Goal: Navigation & Orientation: Find specific page/section

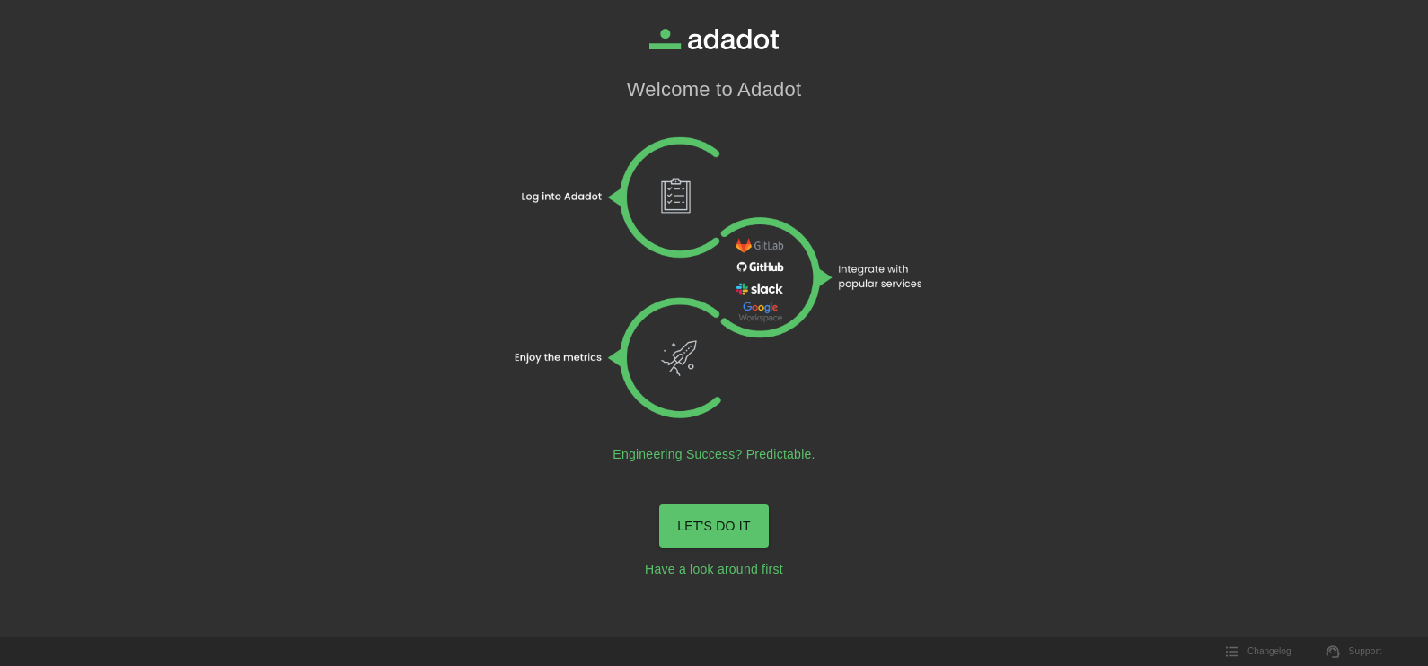
click at [746, 519] on link "LET'S DO IT" at bounding box center [714, 527] width 110 height 44
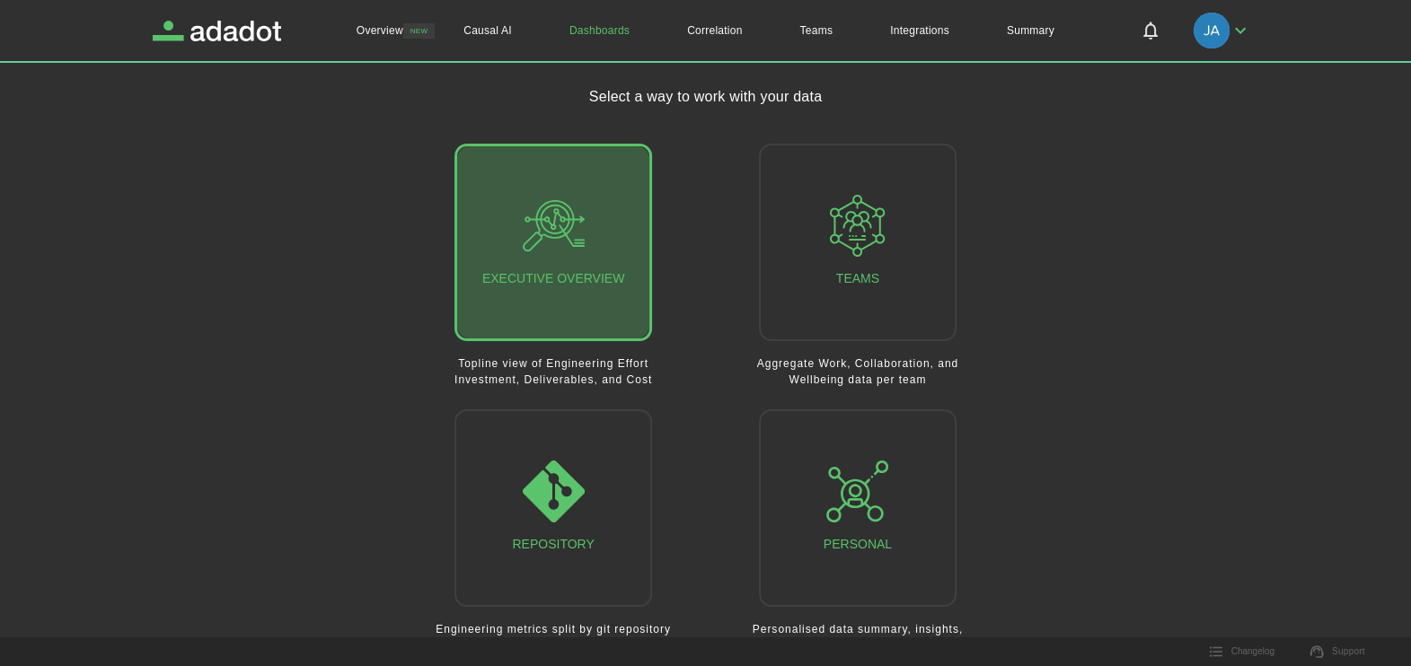
click at [552, 222] on icon "button" at bounding box center [554, 226] width 62 height 62
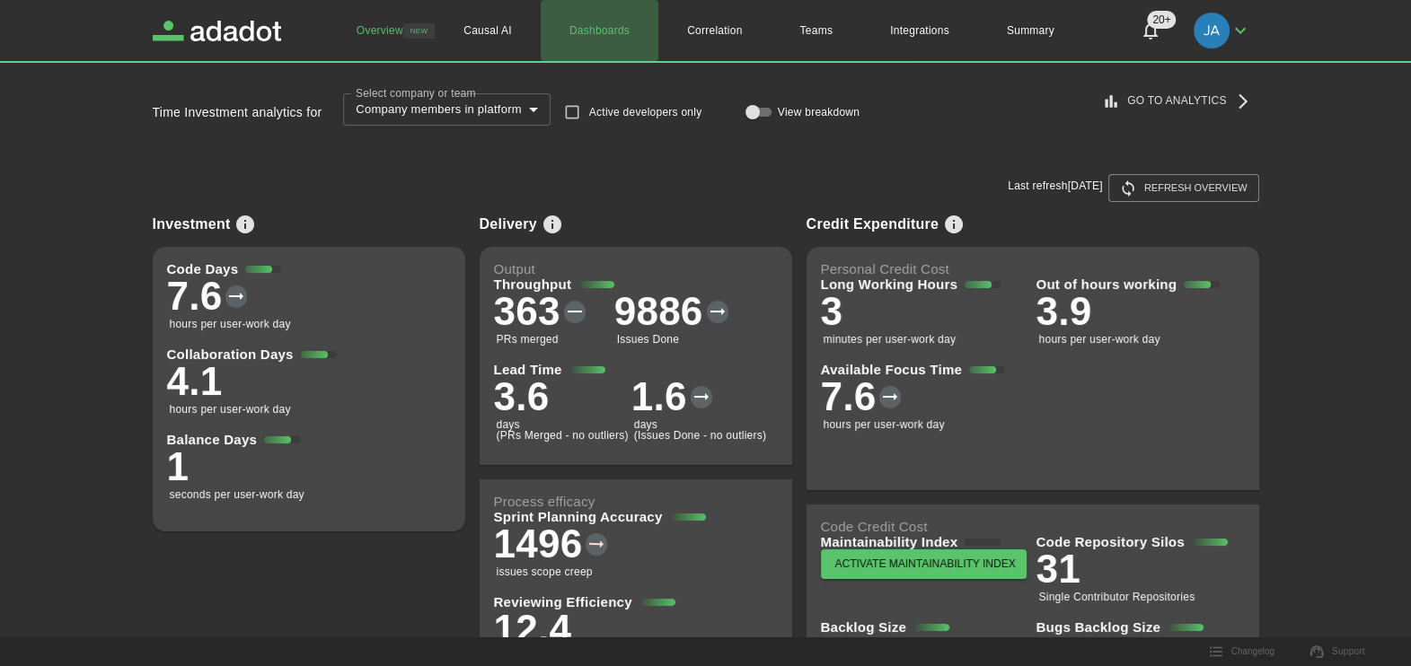
click at [606, 28] on link "Dashboards" at bounding box center [600, 30] width 118 height 61
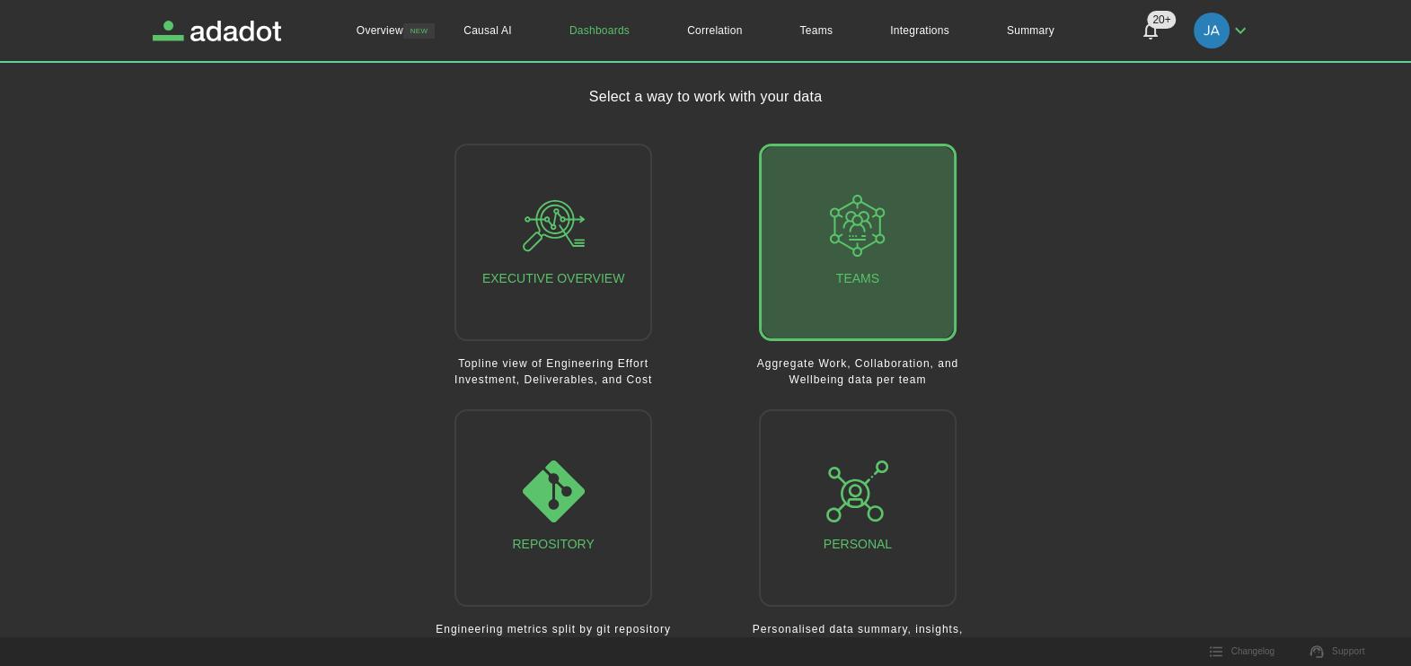
click at [835, 192] on button "Teams" at bounding box center [858, 243] width 198 height 198
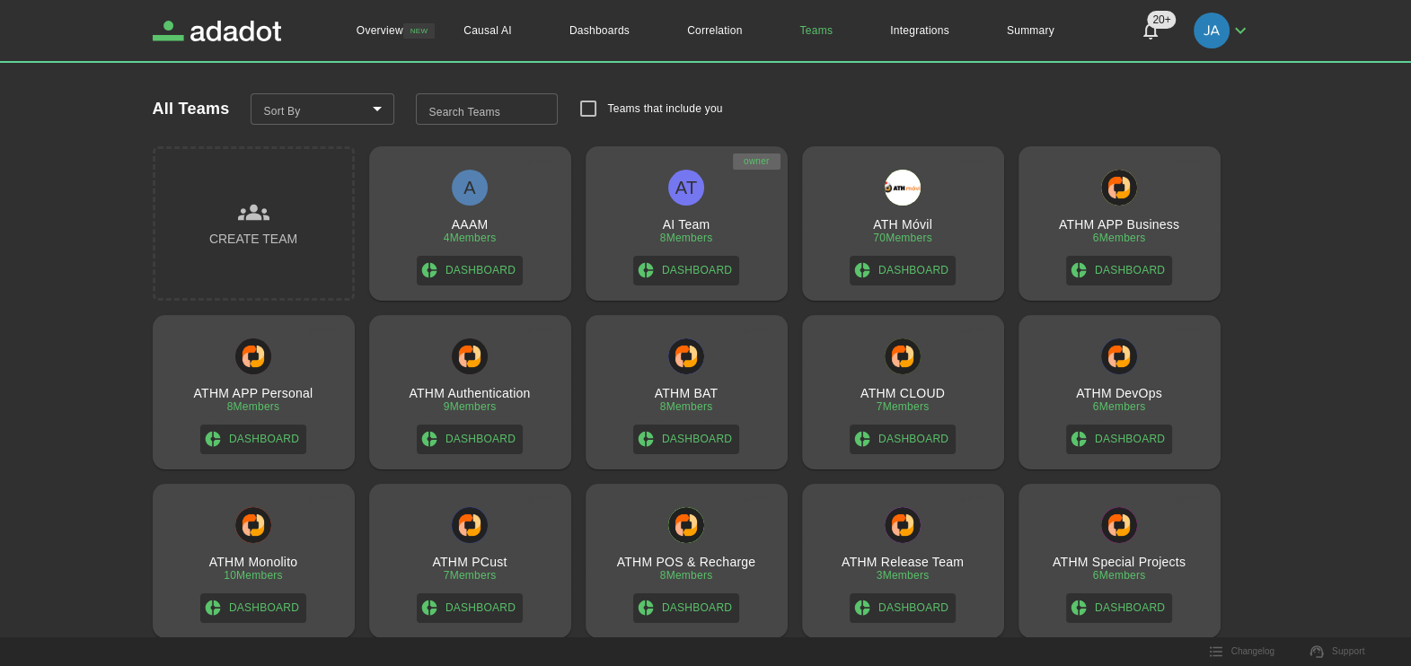
click at [666, 198] on div "AT AI Team 8 Members Dashboard" at bounding box center [687, 228] width 188 height 116
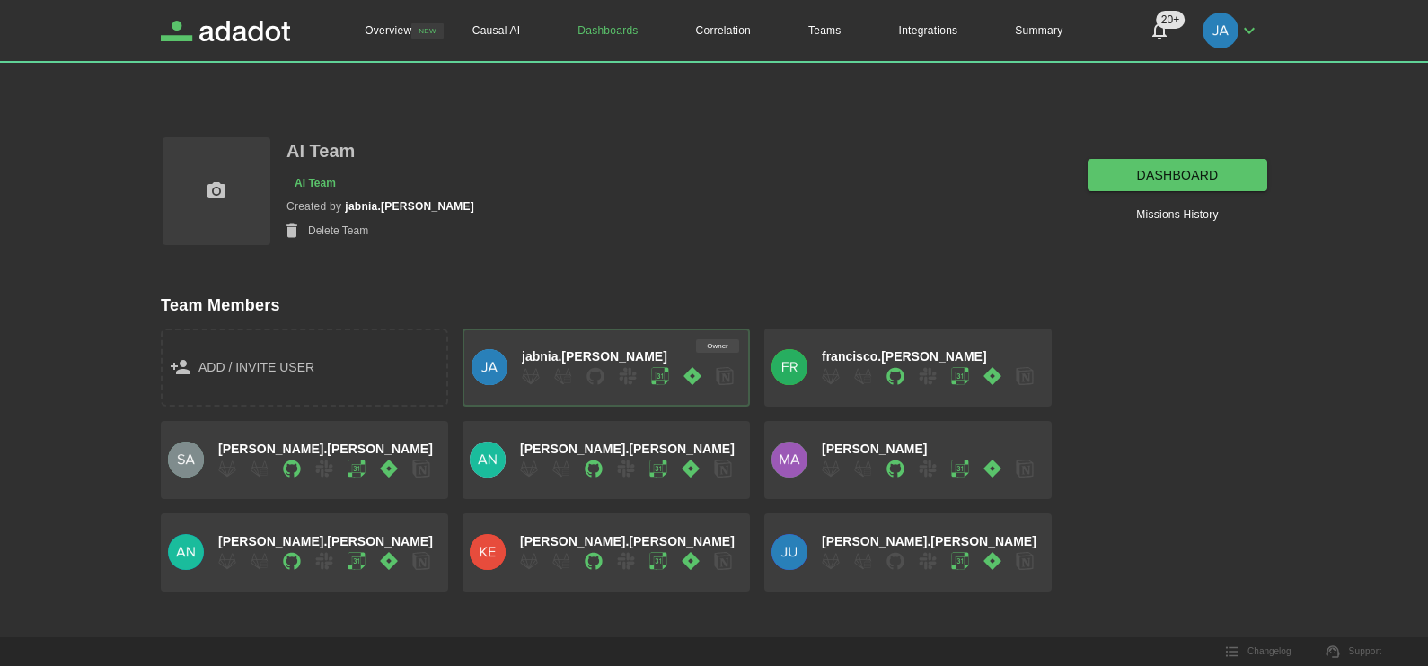
click at [1145, 181] on link "dashboard" at bounding box center [1178, 175] width 180 height 33
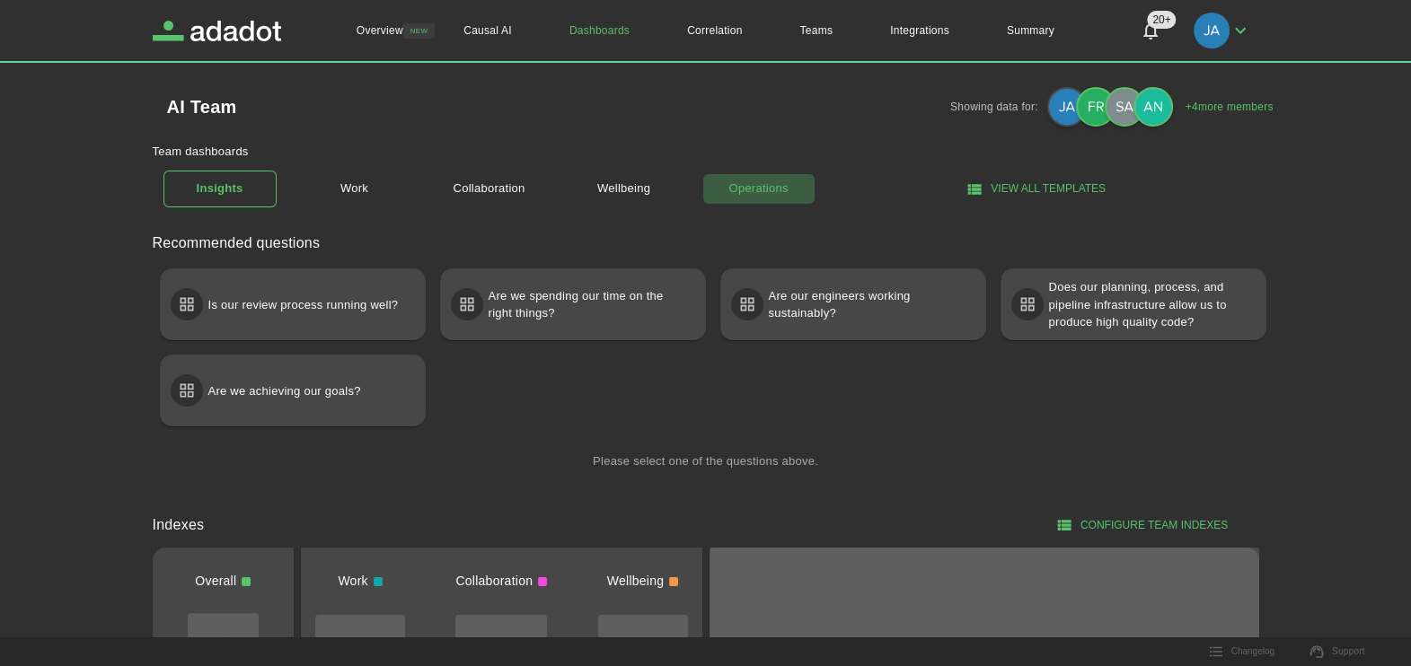
click at [768, 179] on link "Operations" at bounding box center [758, 188] width 113 height 31
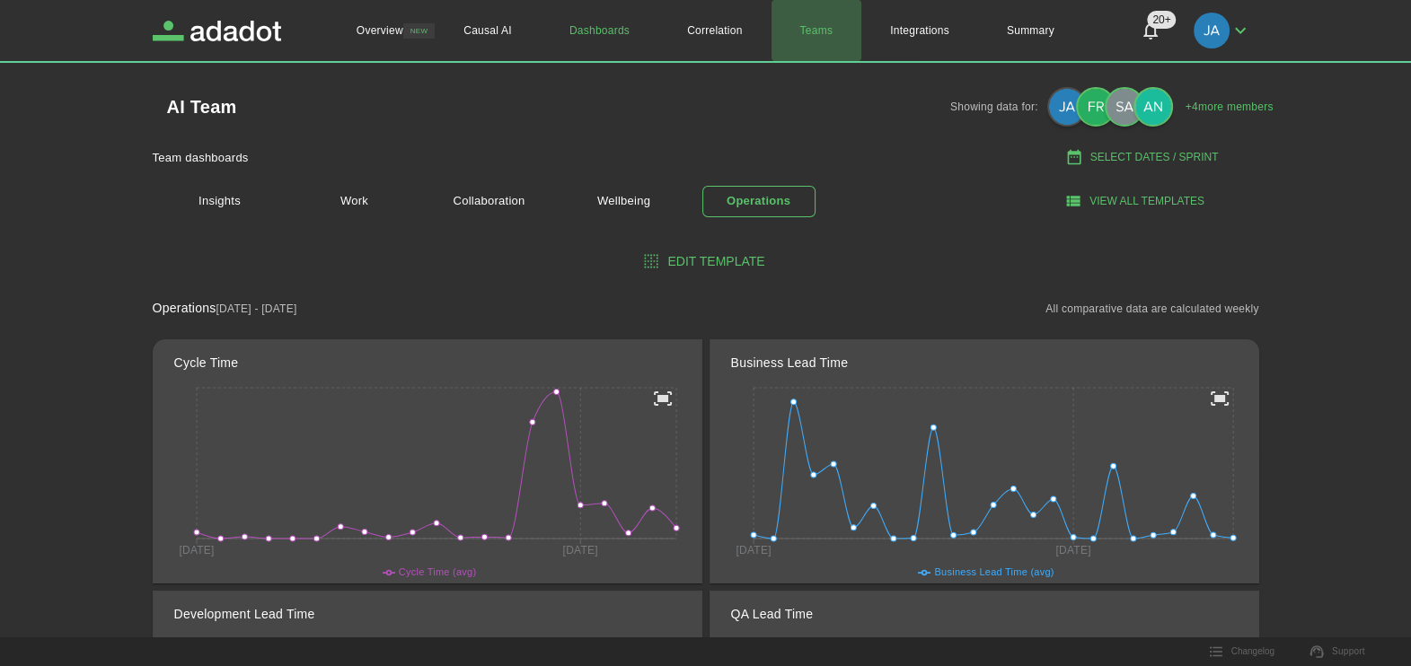
click at [814, 26] on link "Teams" at bounding box center [817, 30] width 91 height 61
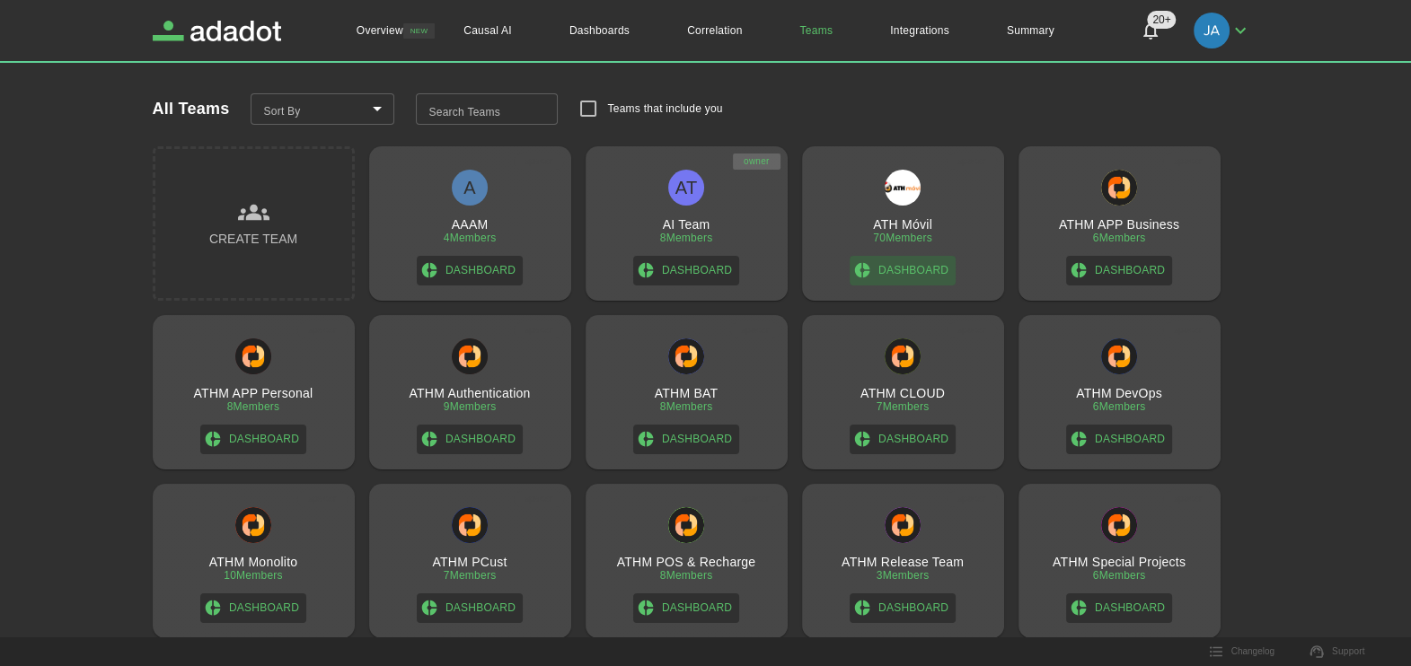
click at [919, 278] on link "Dashboard" at bounding box center [903, 271] width 106 height 30
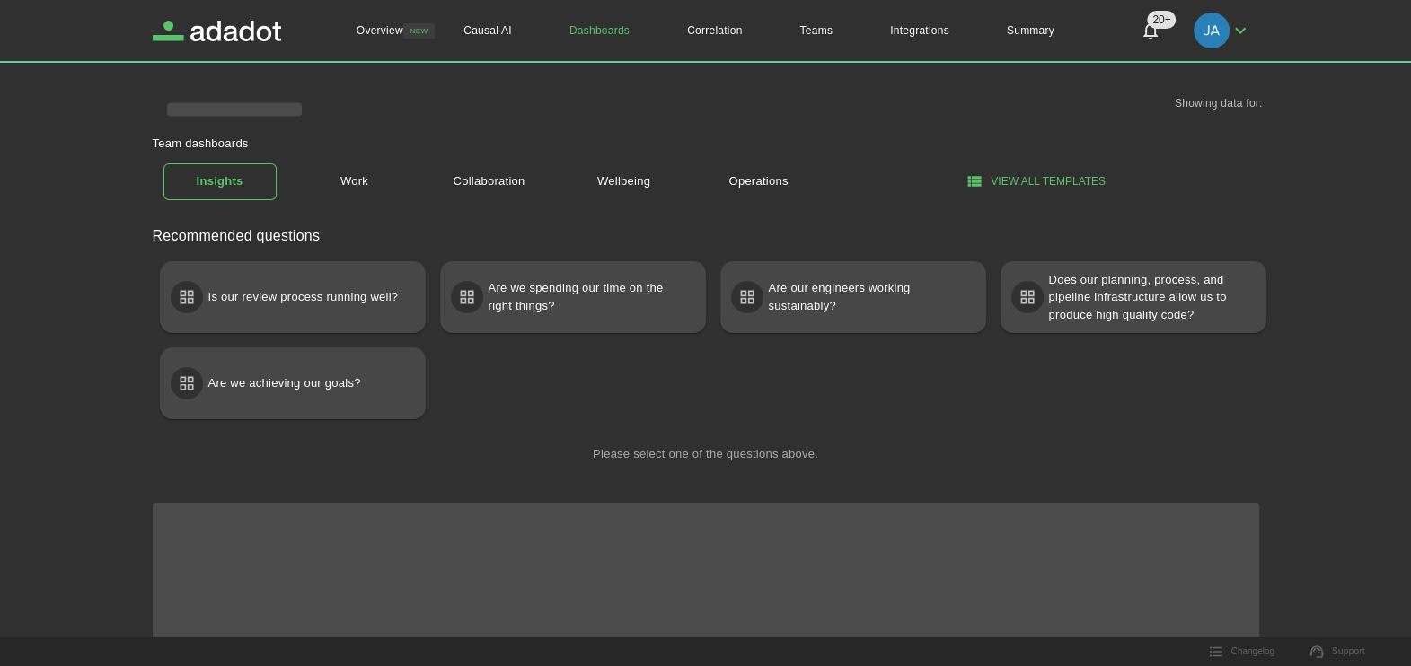
click at [613, 26] on link "Dashboards" at bounding box center [600, 30] width 118 height 61
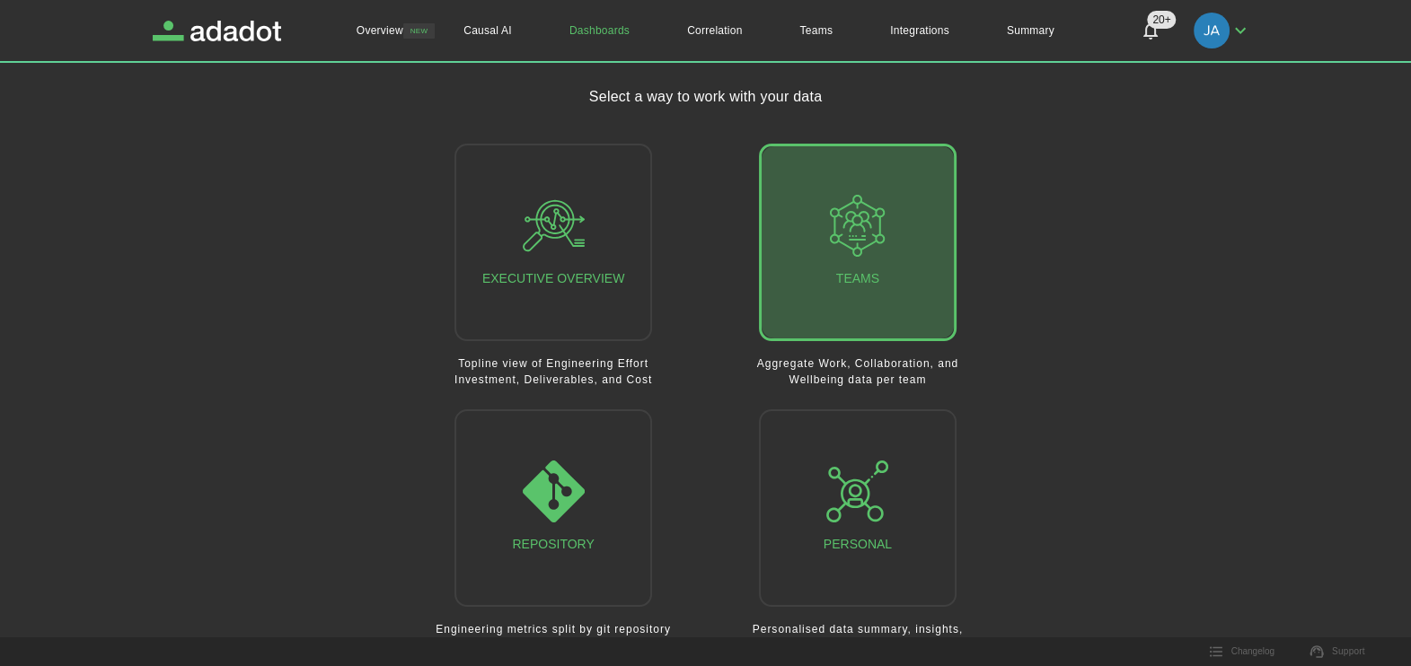
click at [877, 260] on div "Teams" at bounding box center [857, 242] width 62 height 95
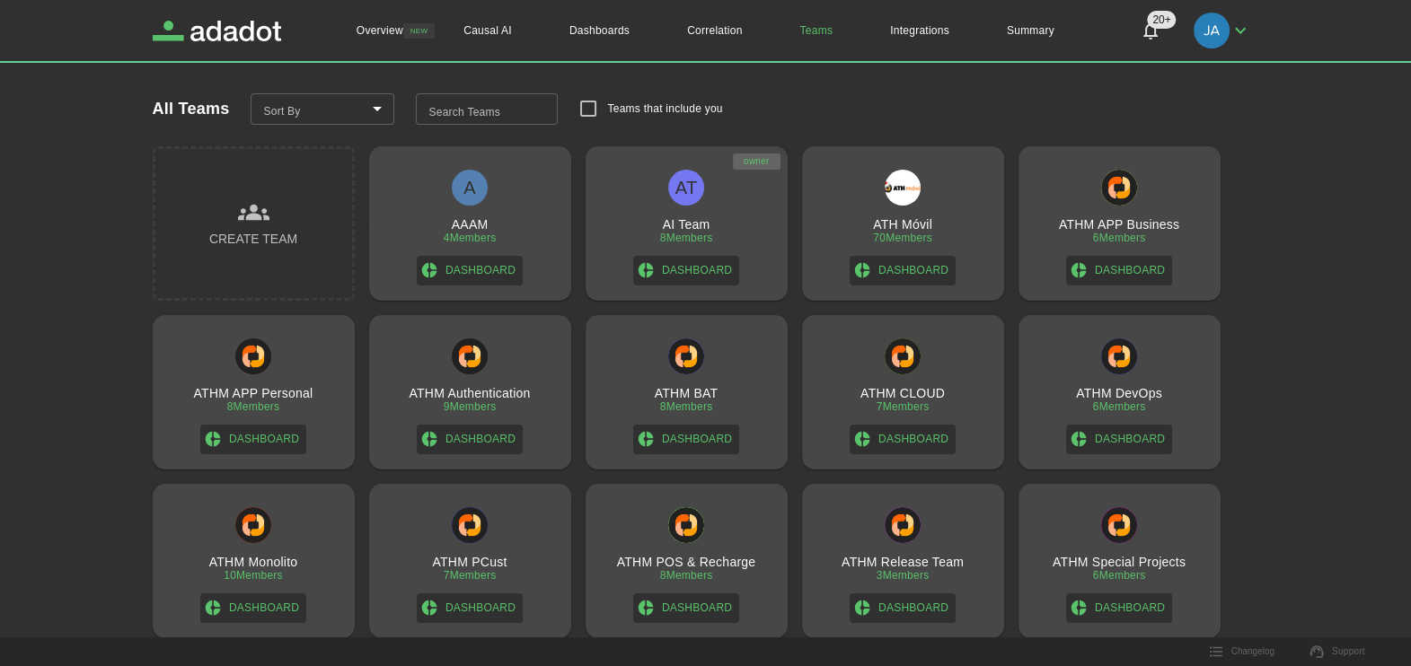
click at [695, 199] on div "AT" at bounding box center [686, 188] width 36 height 36
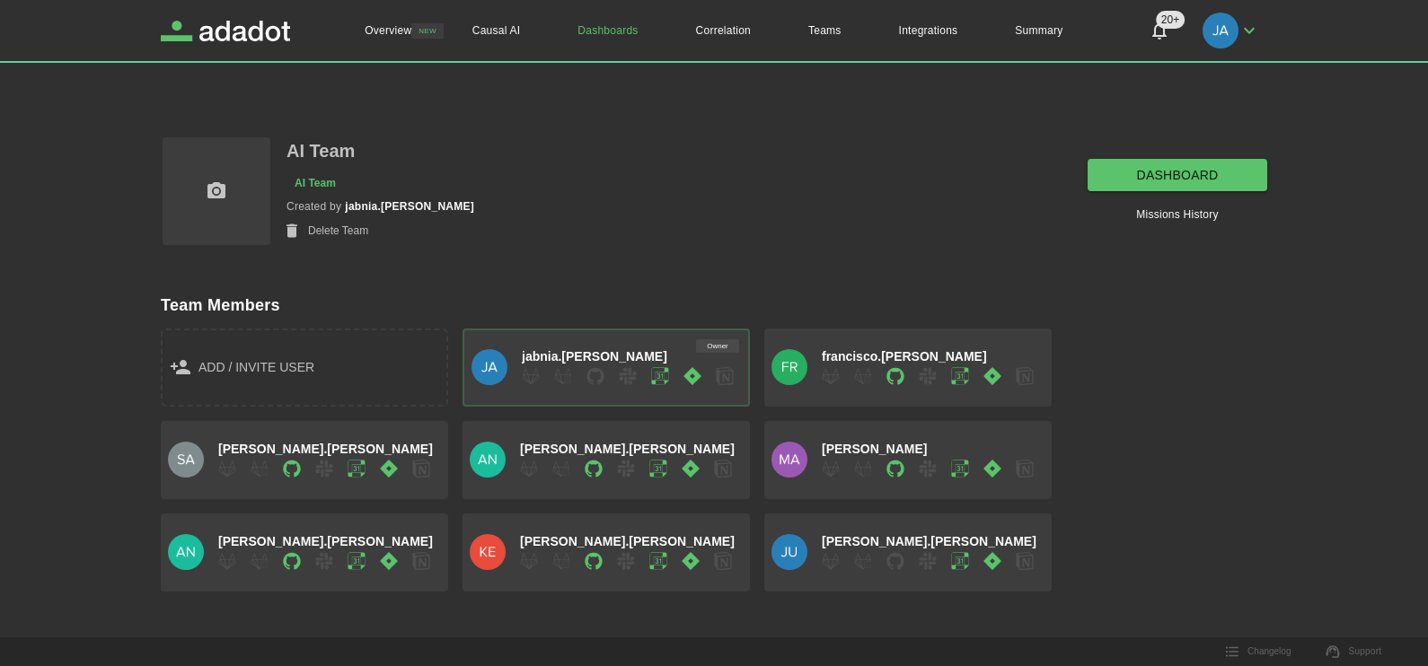
click at [1161, 159] on link "dashboard" at bounding box center [1178, 175] width 180 height 33
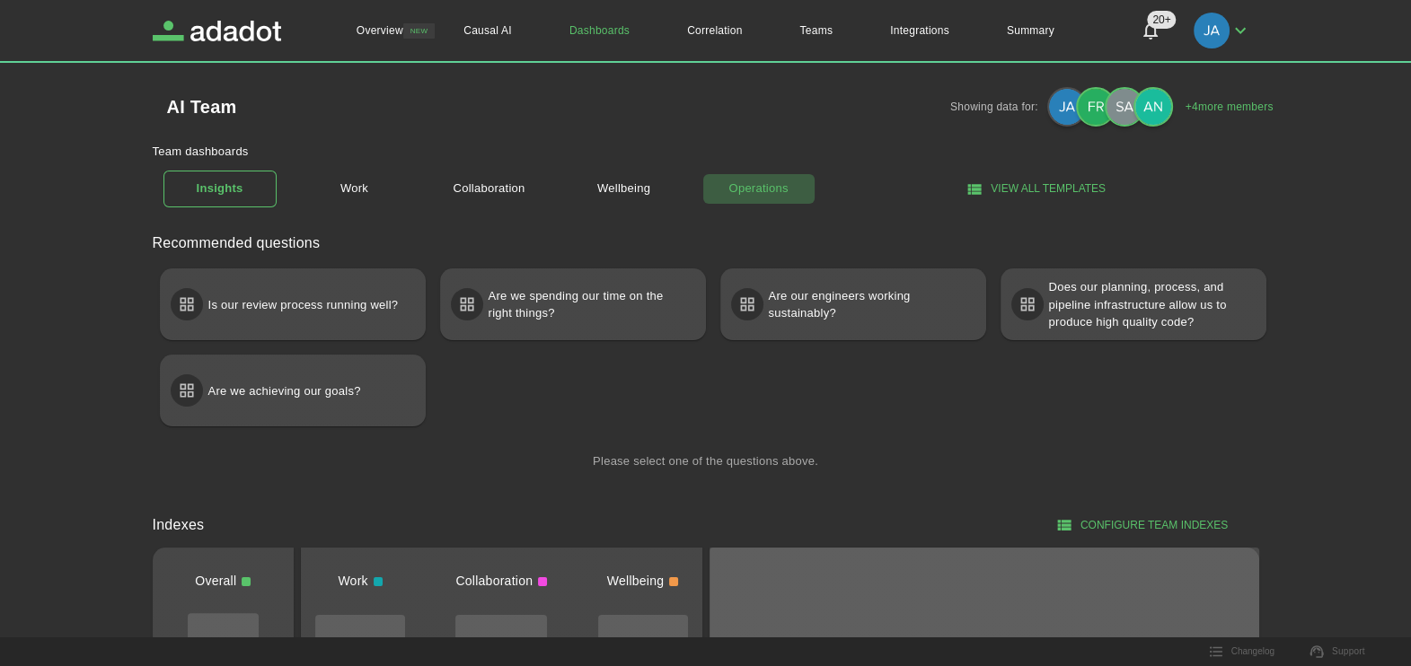
click at [768, 197] on link "Operations" at bounding box center [758, 188] width 113 height 31
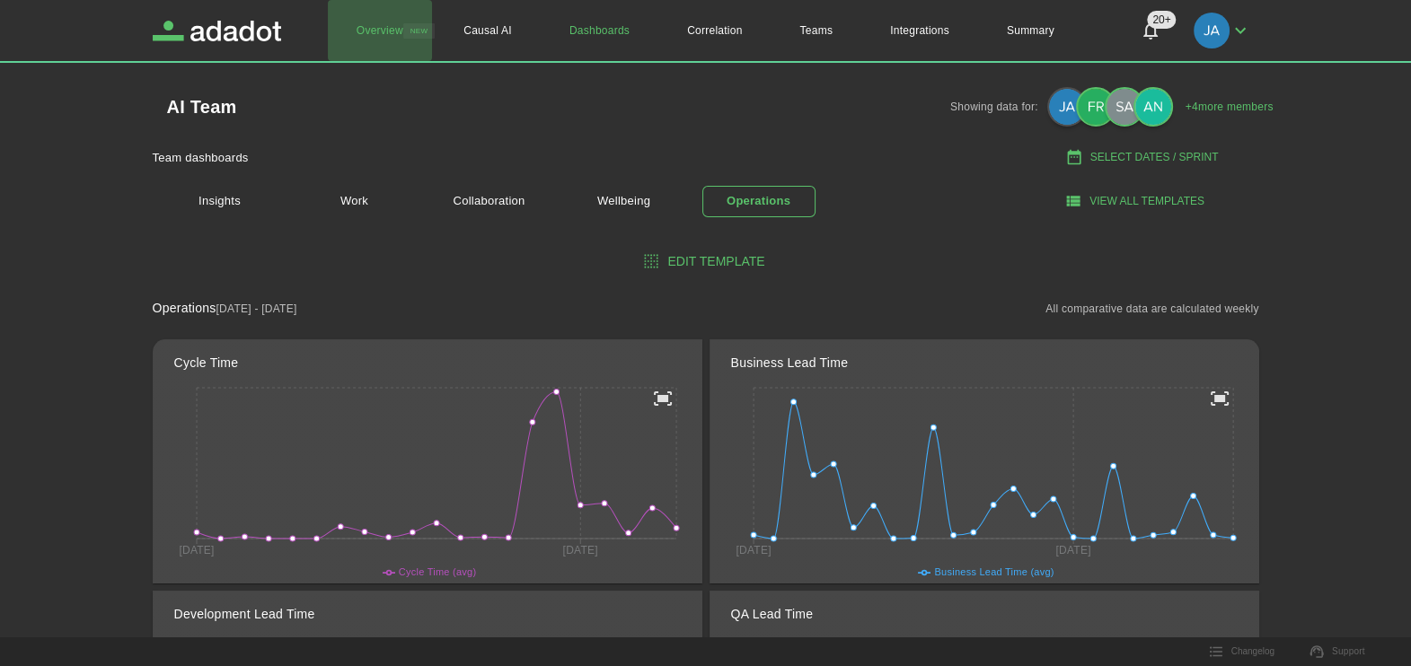
click at [367, 31] on link "Overview" at bounding box center [380, 30] width 104 height 61
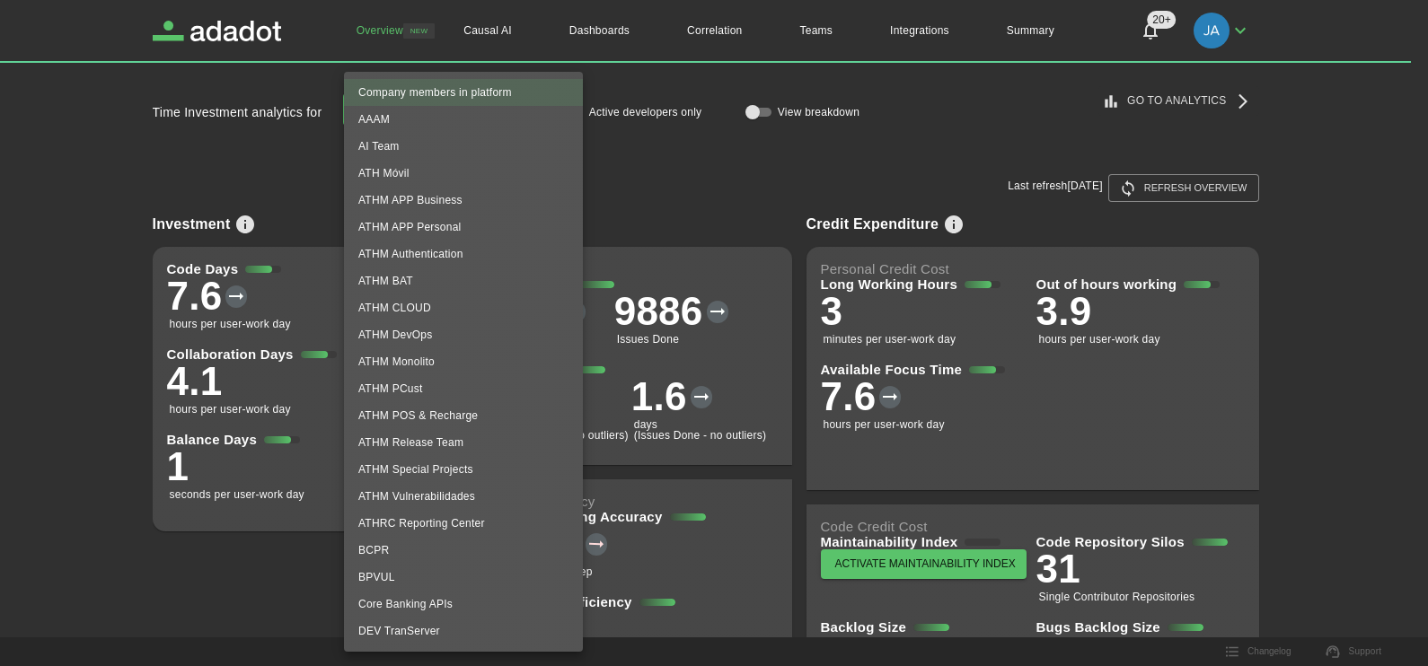
click at [523, 106] on body "**********" at bounding box center [714, 333] width 1428 height 666
click at [471, 144] on li "AI Team" at bounding box center [463, 146] width 239 height 27
type input "**********"
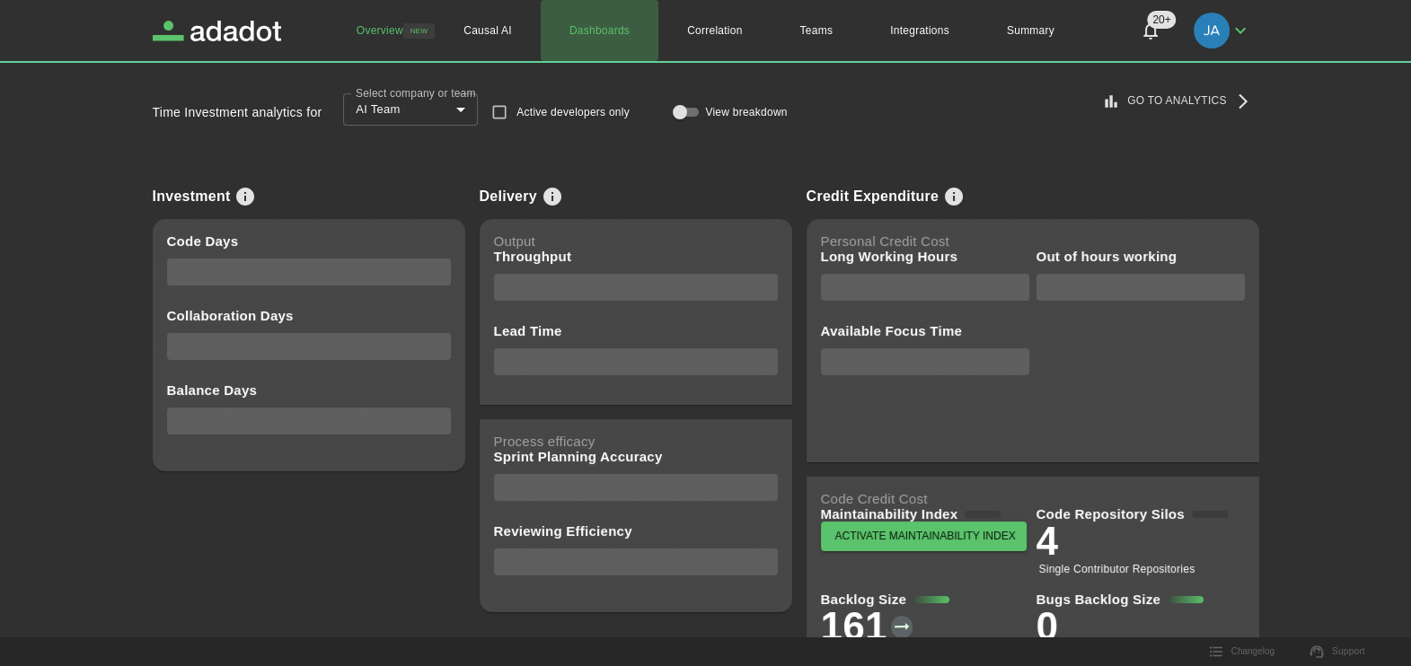
click at [624, 25] on link "Dashboards" at bounding box center [600, 30] width 118 height 61
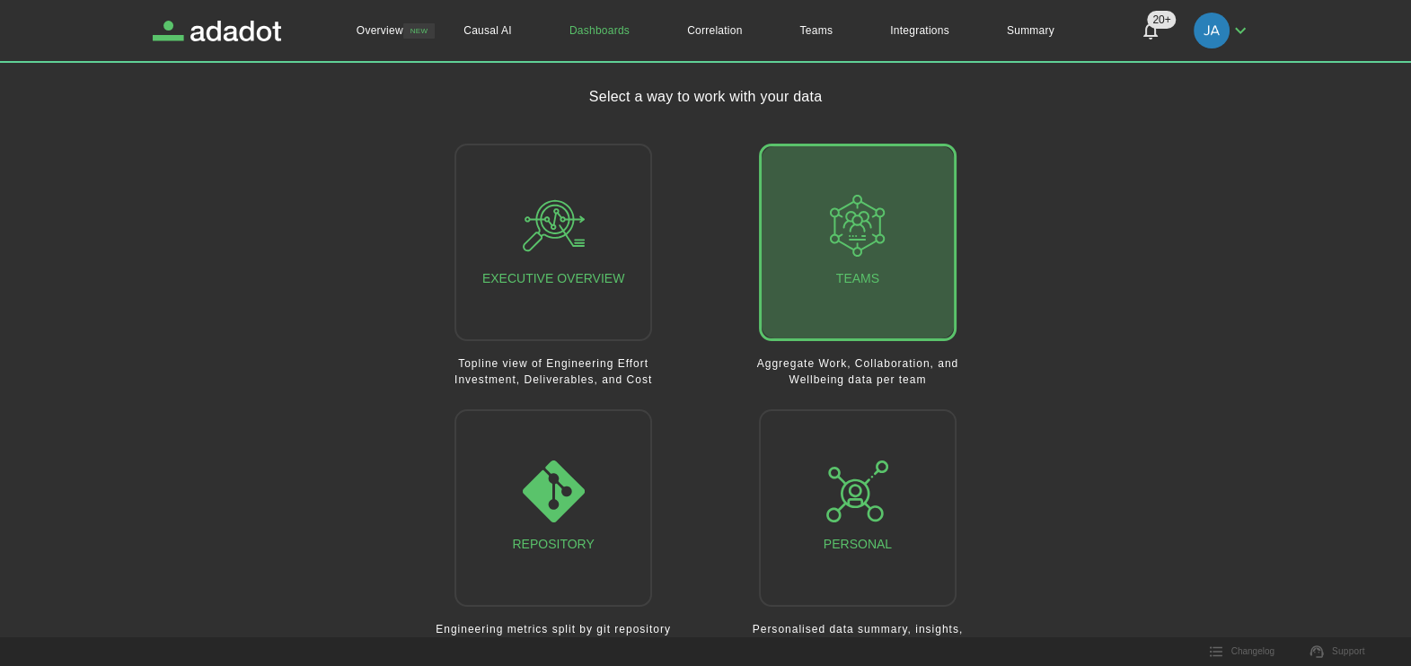
click at [843, 226] on icon "button" at bounding box center [857, 226] width 55 height 62
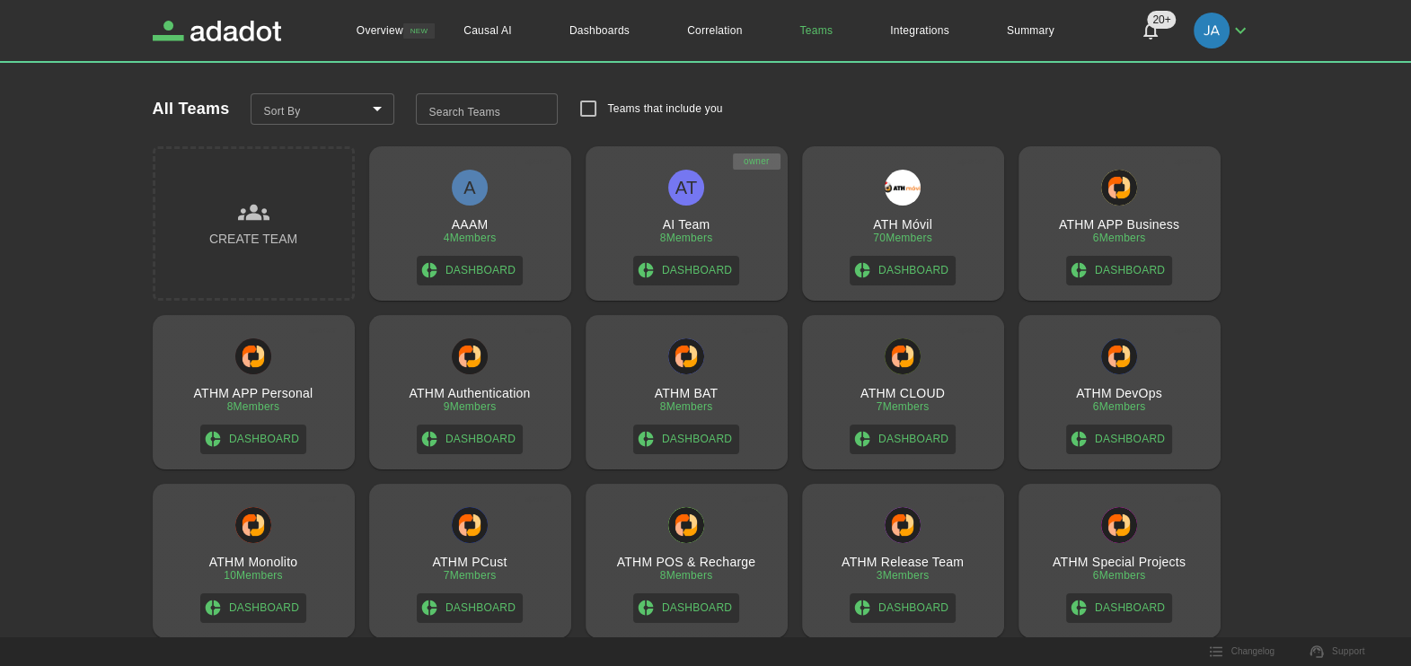
click at [692, 198] on div "AT" at bounding box center [686, 188] width 36 height 36
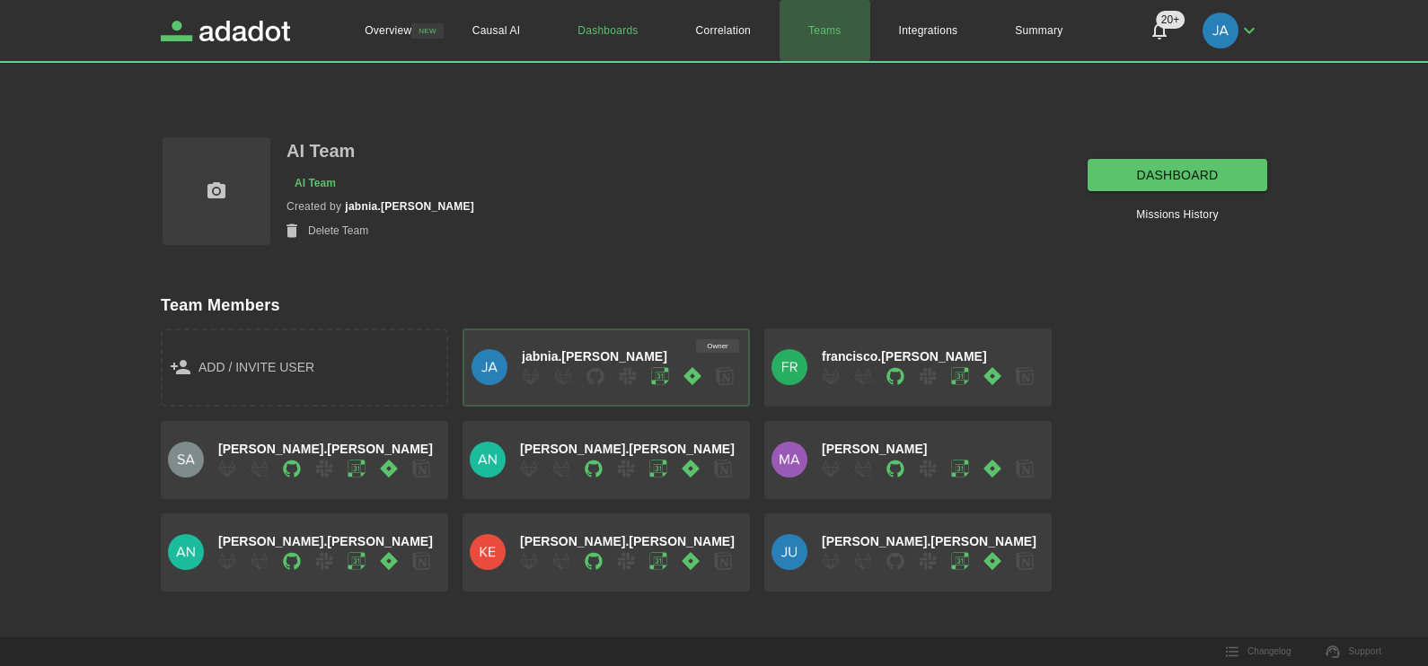
click at [834, 18] on link "Teams" at bounding box center [825, 30] width 91 height 61
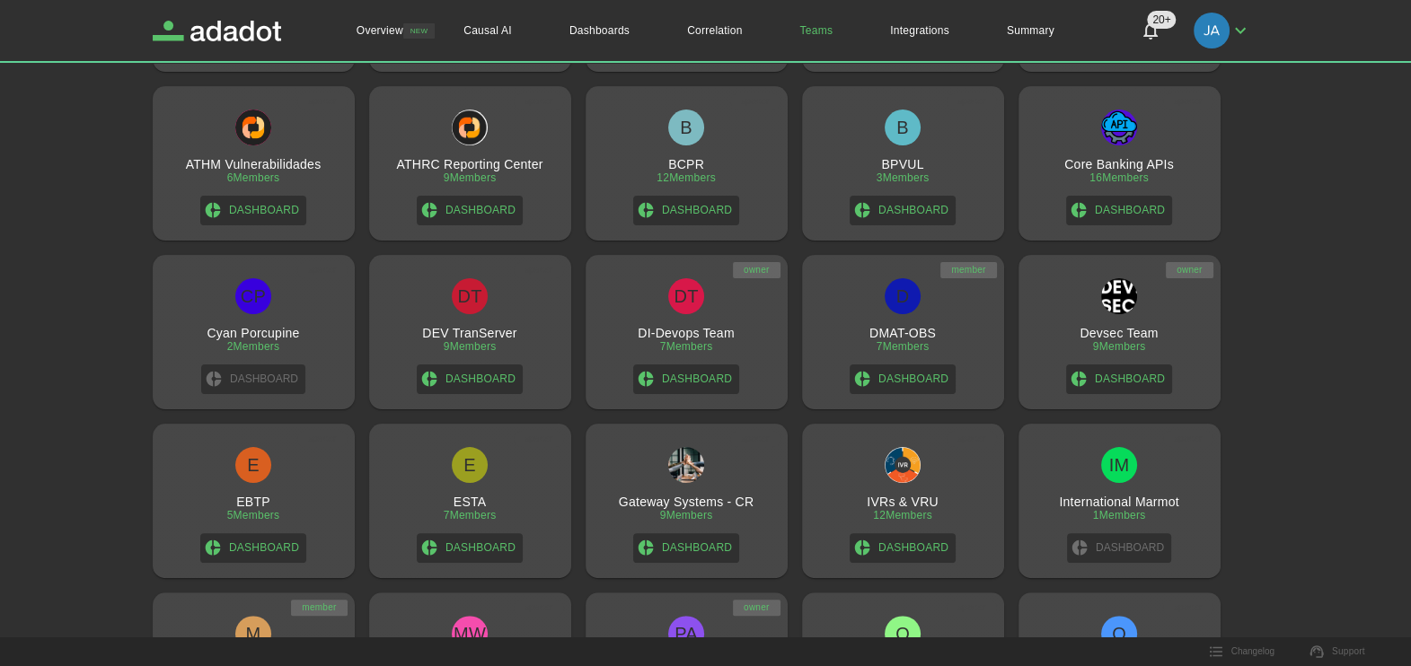
scroll to position [816, 0]
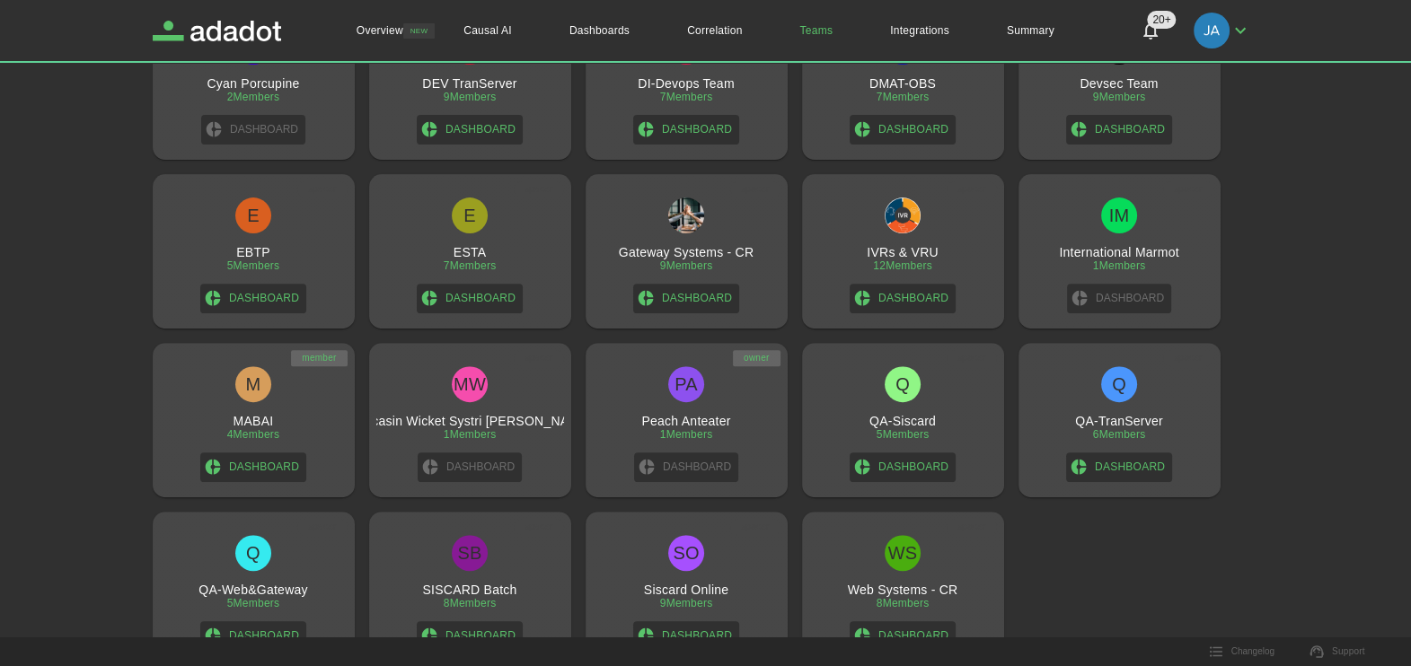
click at [692, 562] on div "SO" at bounding box center [686, 553] width 36 height 36
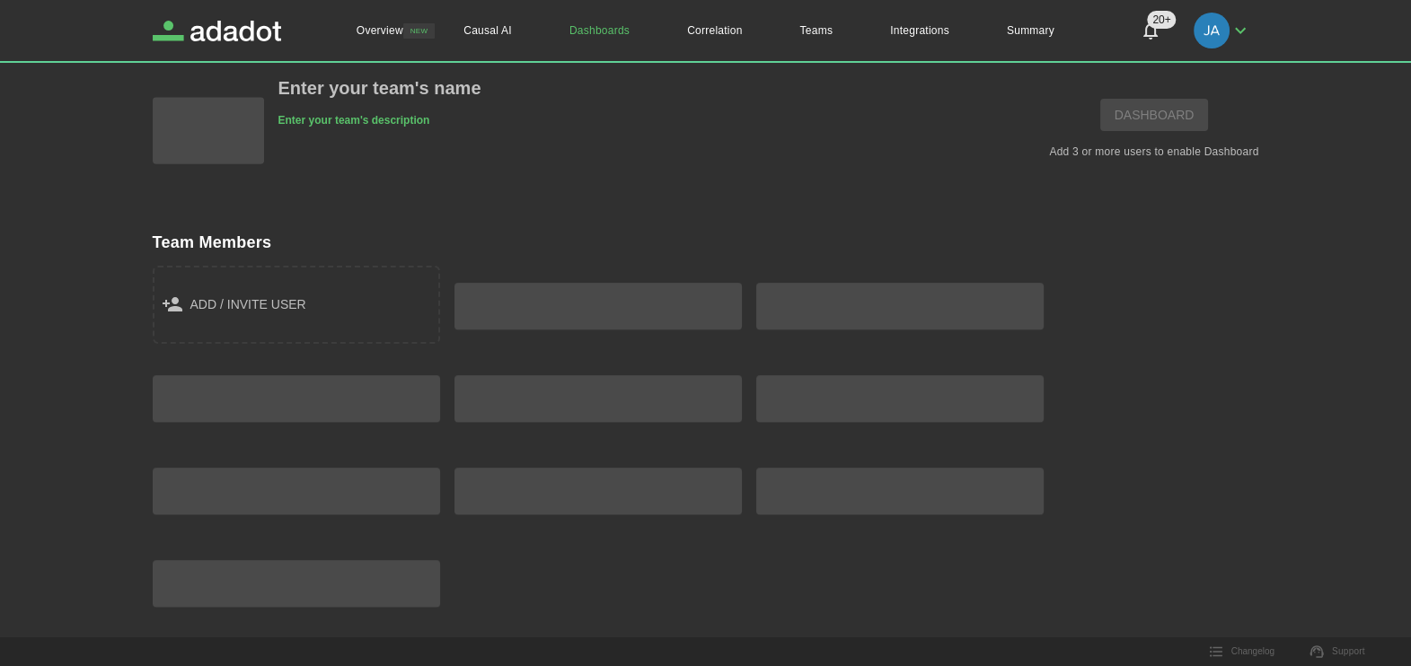
scroll to position [83, 0]
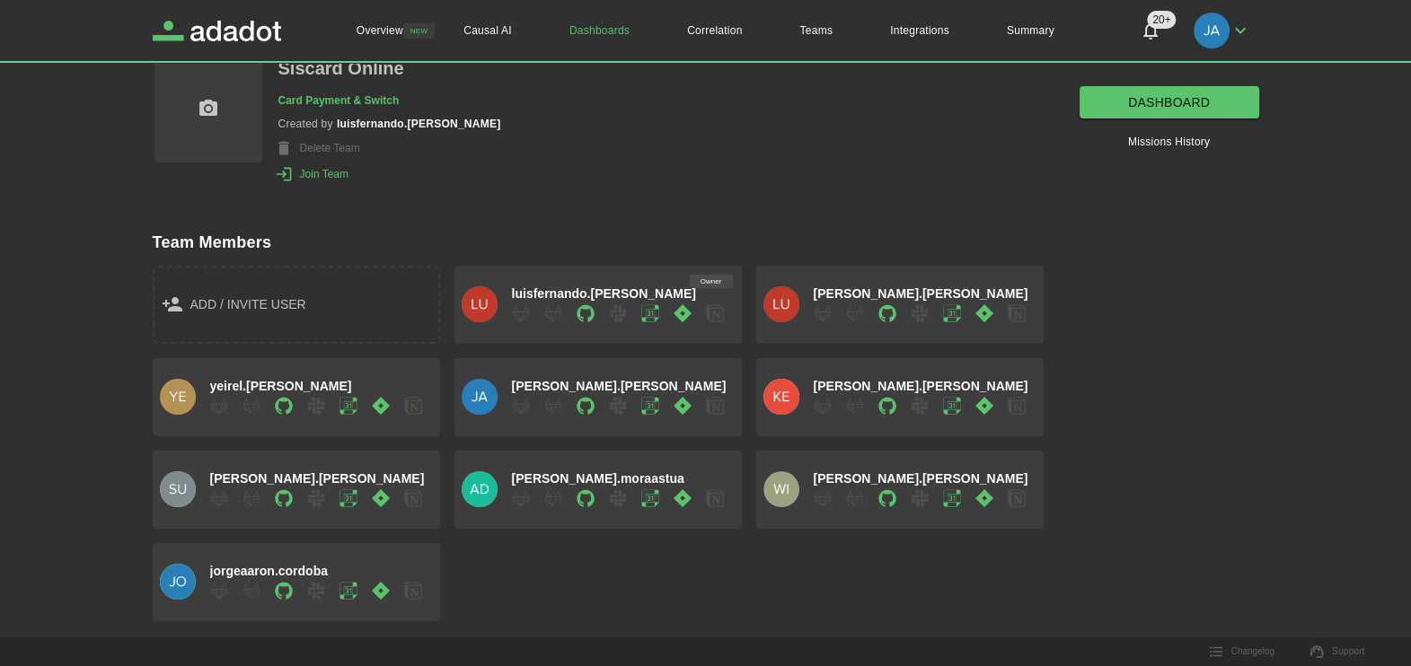
click at [1132, 99] on link "dashboard" at bounding box center [1170, 102] width 180 height 33
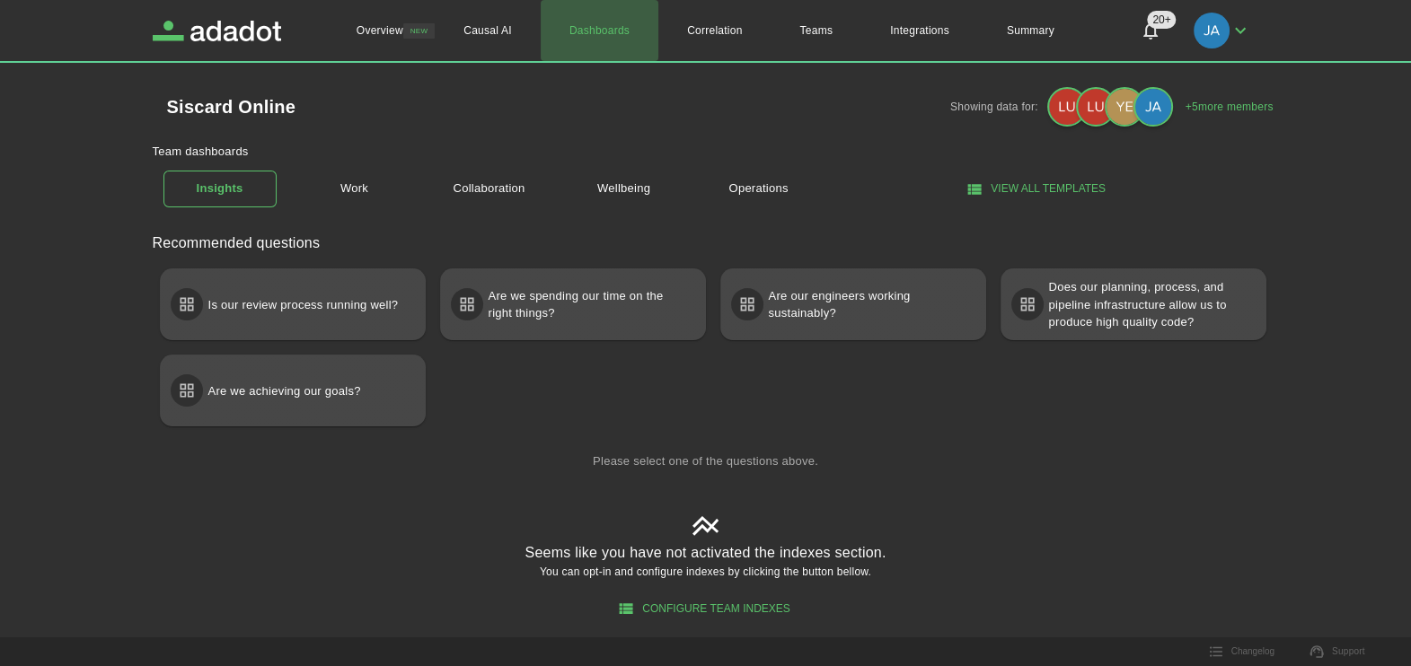
click at [592, 28] on link "Dashboards" at bounding box center [600, 30] width 118 height 61
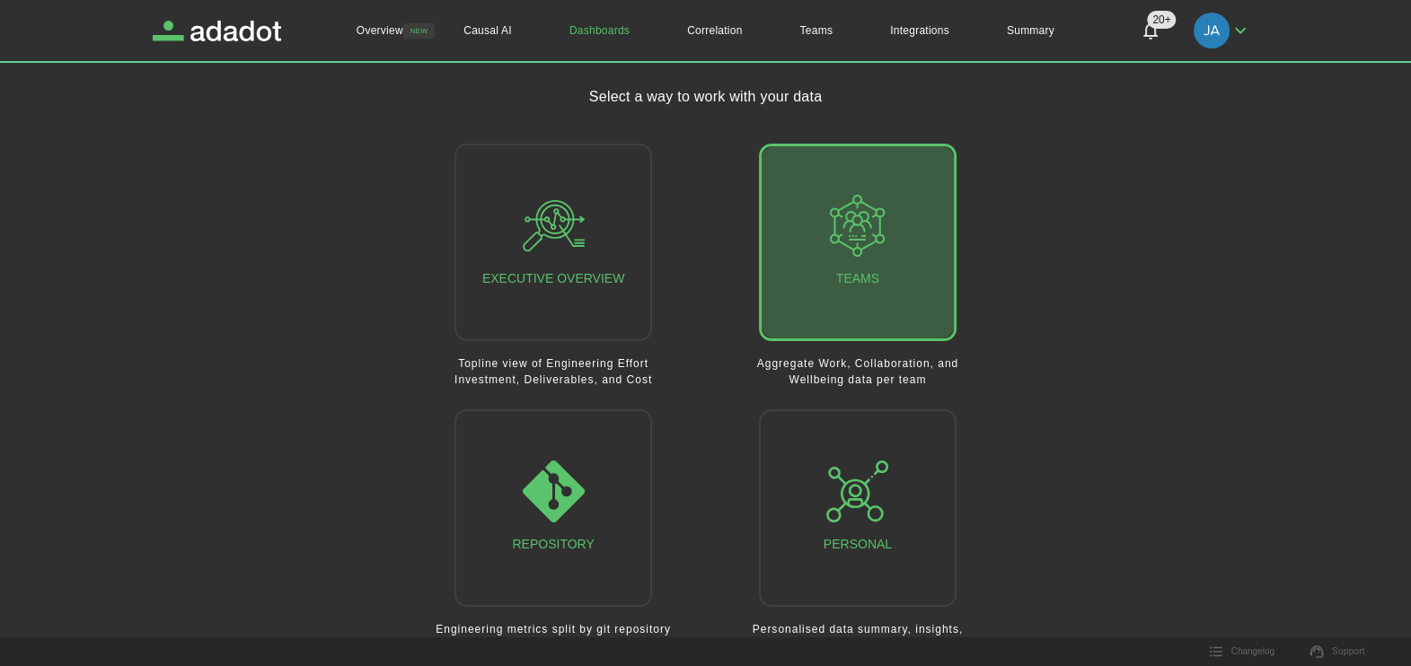
click at [894, 250] on button "Teams" at bounding box center [858, 243] width 198 height 198
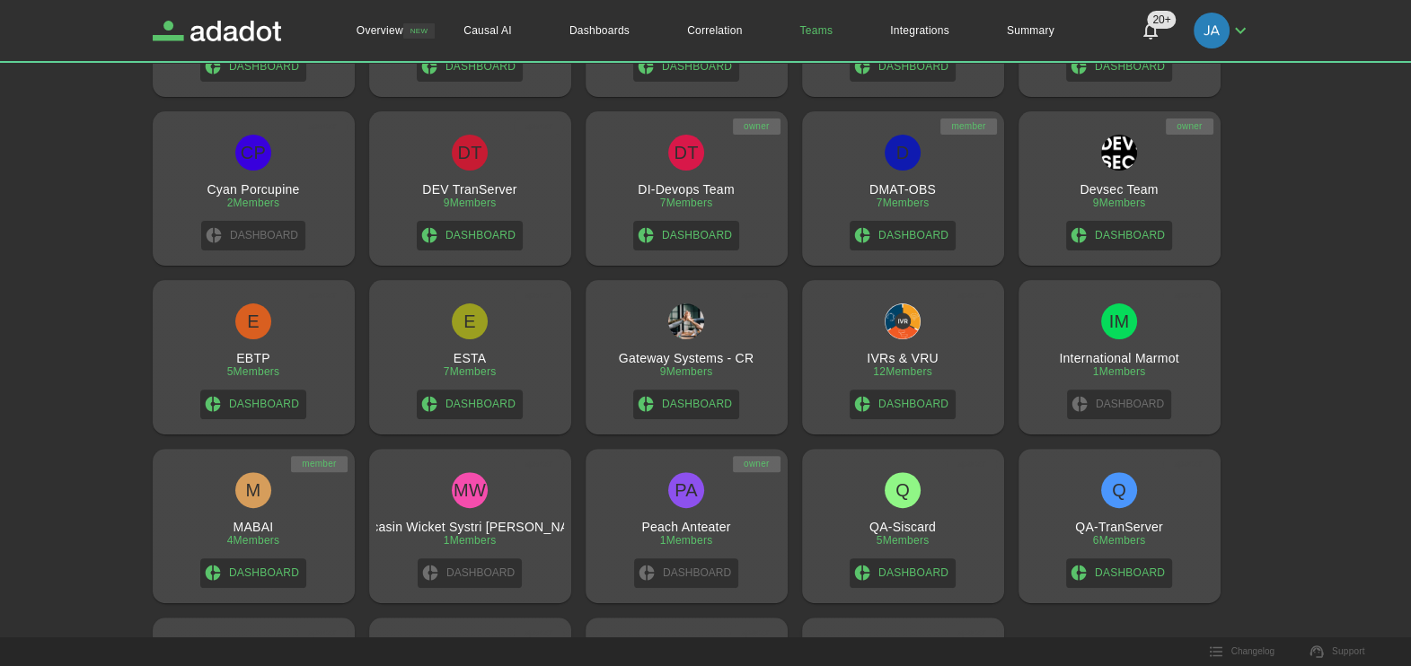
scroll to position [816, 0]
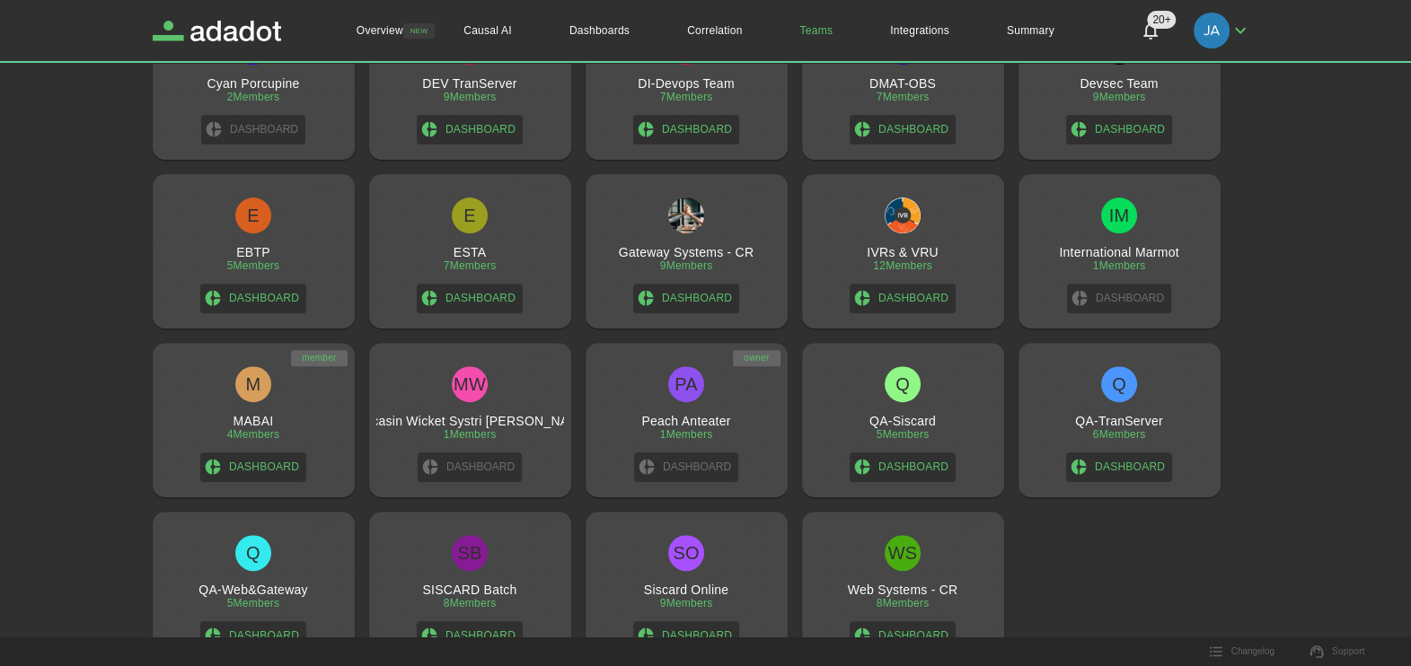
click at [516, 584] on div "SB SISCARD Batch 8 Members Dashboard" at bounding box center [470, 593] width 188 height 116
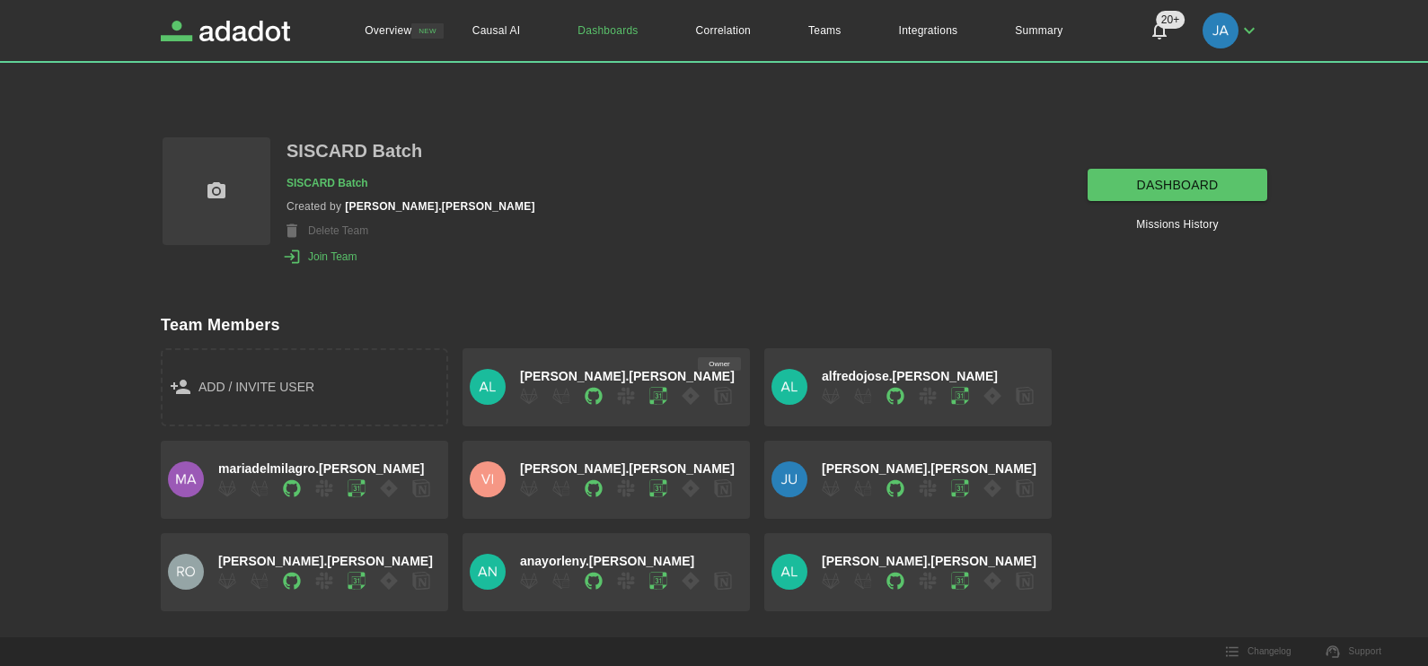
click at [1217, 183] on link "dashboard" at bounding box center [1178, 185] width 180 height 33
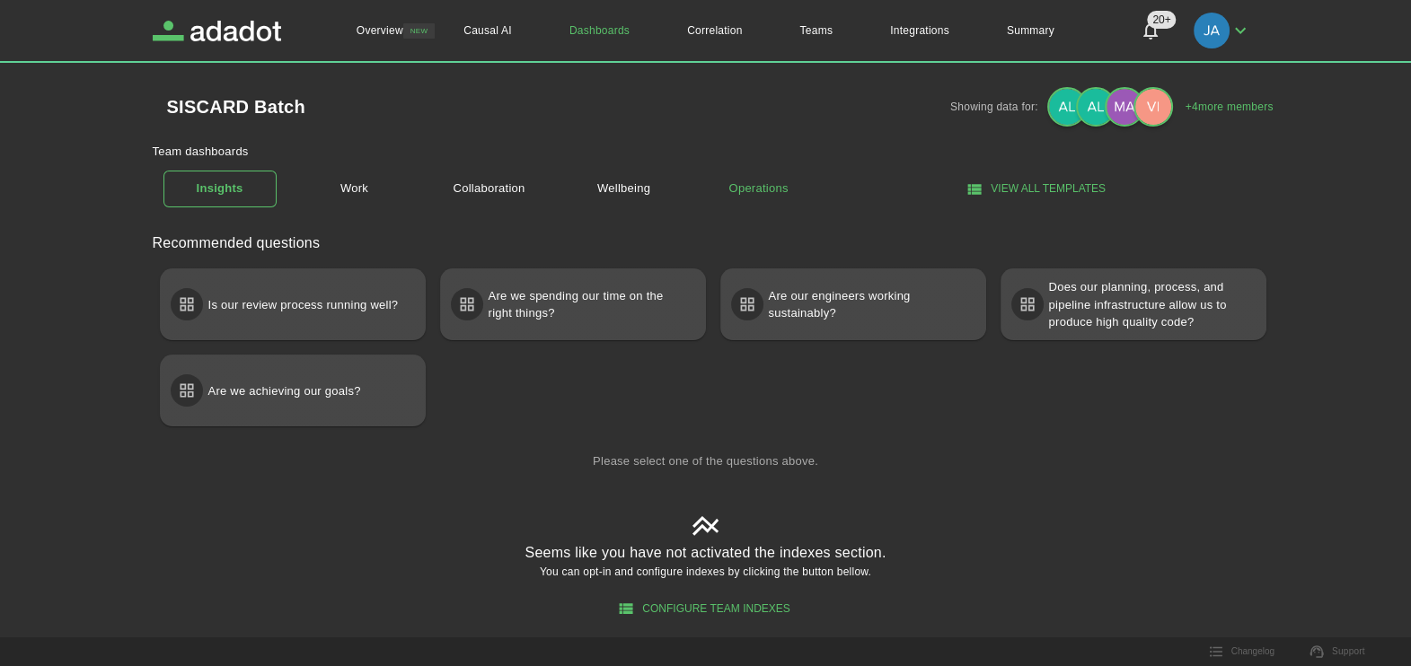
click at [781, 182] on link "Operations" at bounding box center [758, 188] width 113 height 31
